Goal: Task Accomplishment & Management: Complete application form

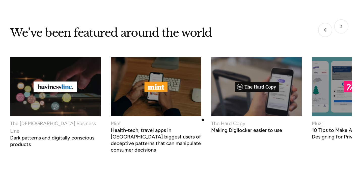
scroll to position [2200, 0]
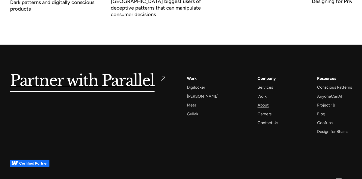
click at [259, 102] on div "About" at bounding box center [263, 105] width 11 height 7
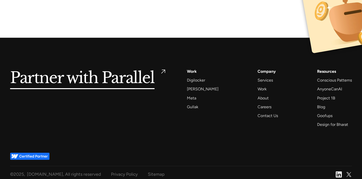
scroll to position [3333, 0]
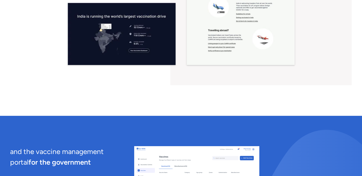
scroll to position [3304, 0]
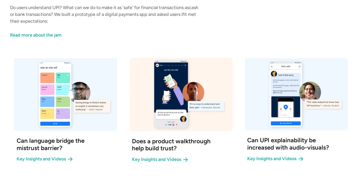
scroll to position [497, 0]
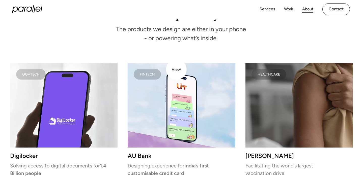
scroll to position [1013, 0]
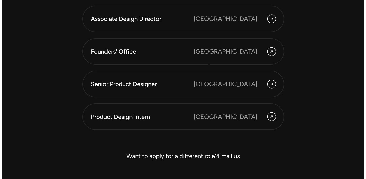
scroll to position [1425, 0]
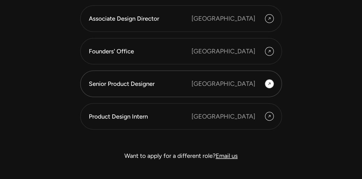
click at [242, 79] on div "[GEOGRAPHIC_DATA]" at bounding box center [224, 83] width 64 height 9
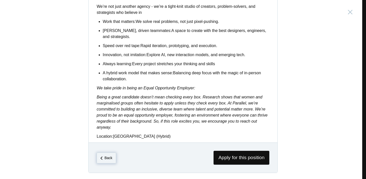
click at [100, 156] on icon at bounding box center [101, 158] width 2 height 5
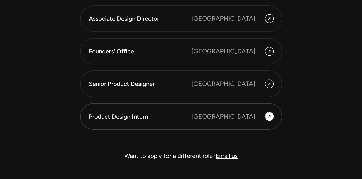
click at [237, 112] on div "[GEOGRAPHIC_DATA]" at bounding box center [224, 116] width 64 height 9
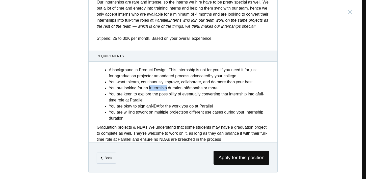
scroll to position [211, 0]
click at [223, 156] on span "Apply for this position" at bounding box center [241, 158] width 56 height 14
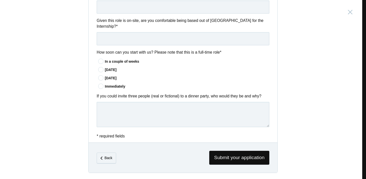
scroll to position [408, 0]
